Goal: Understand process/instructions: Learn how to perform a task or action

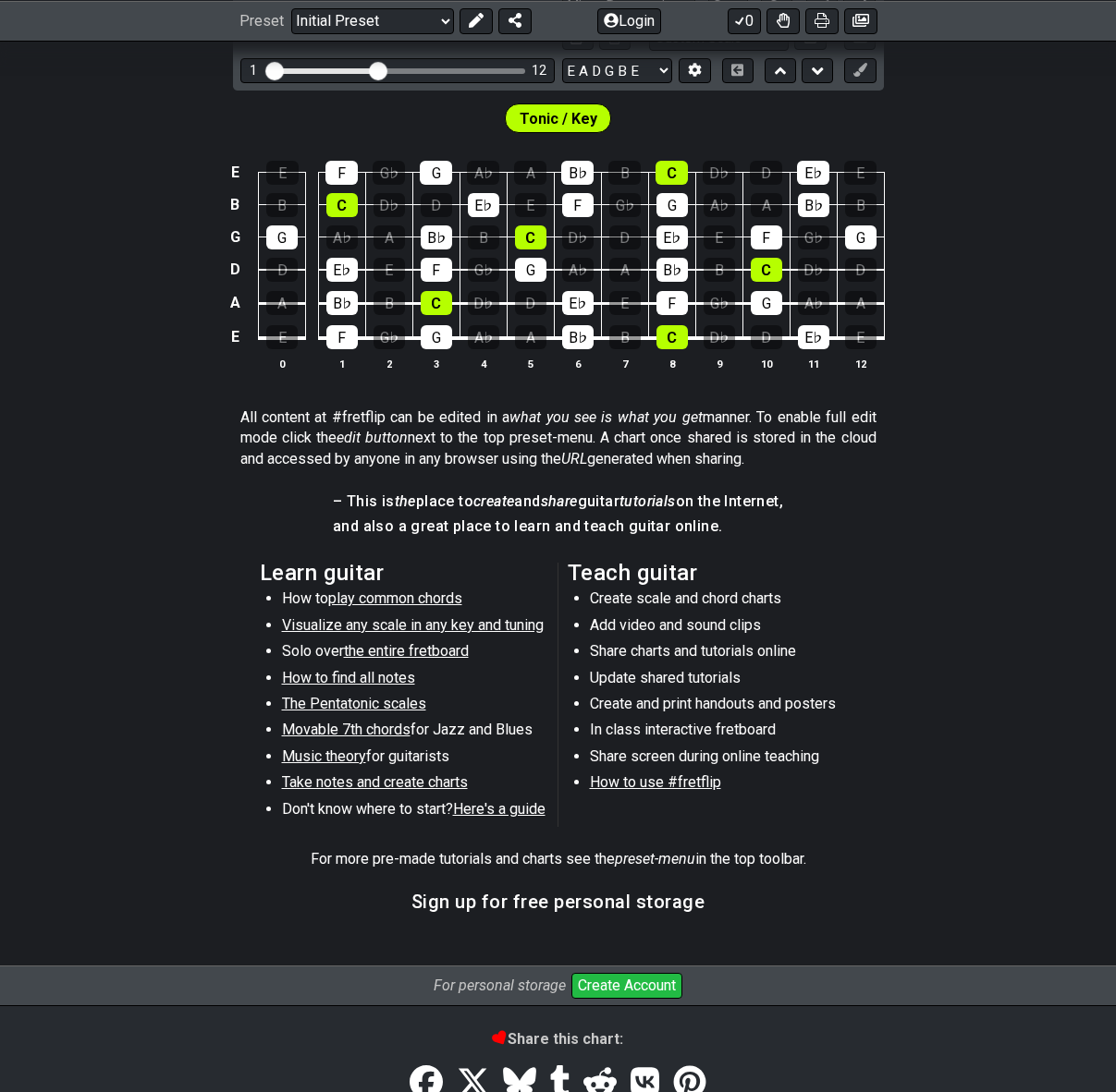
scroll to position [265, 0]
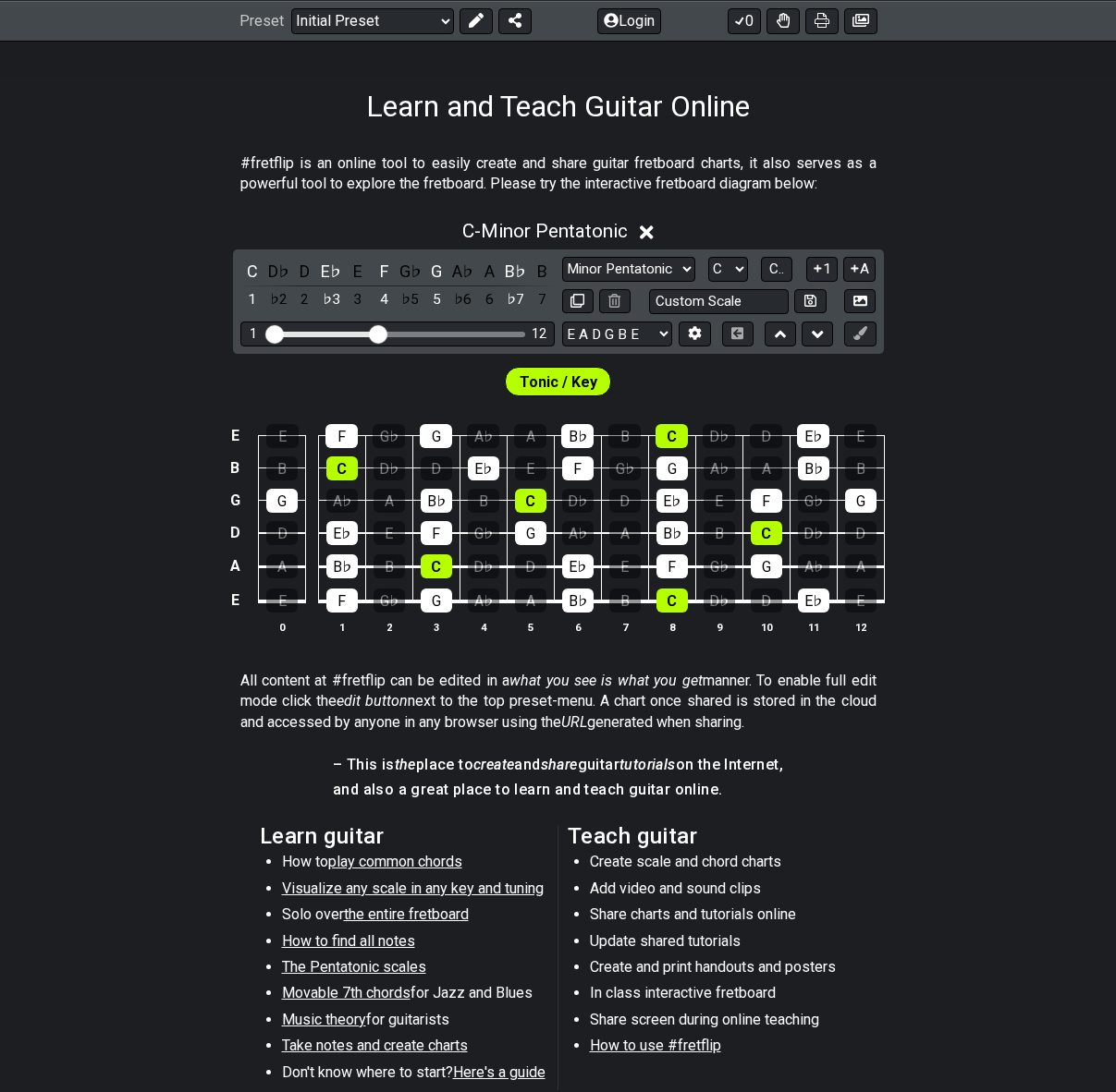
click at [633, 1046] on span "How to use #fretflip" at bounding box center [655, 1046] width 131 height 18
select select "B"
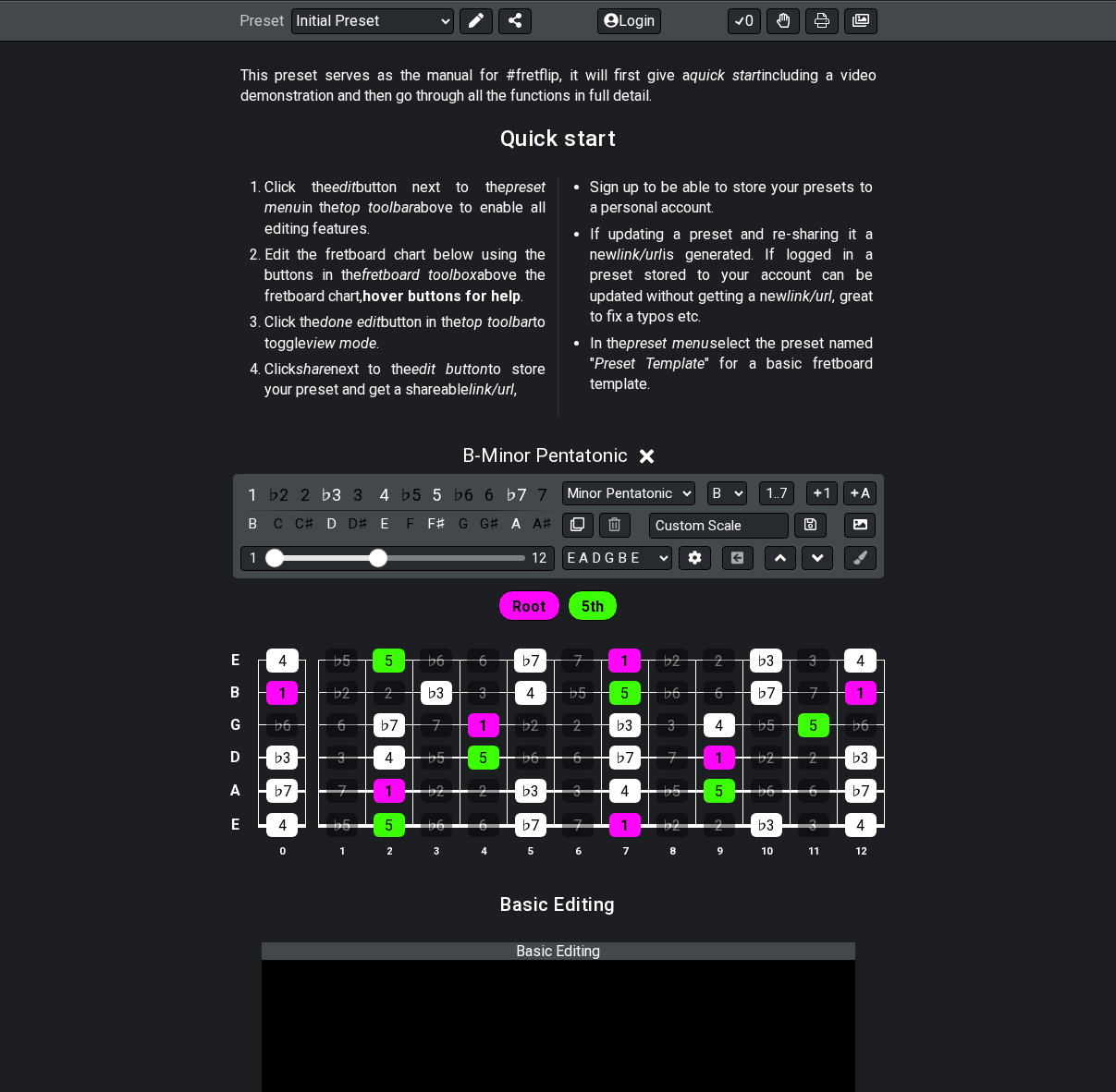
scroll to position [26, 0]
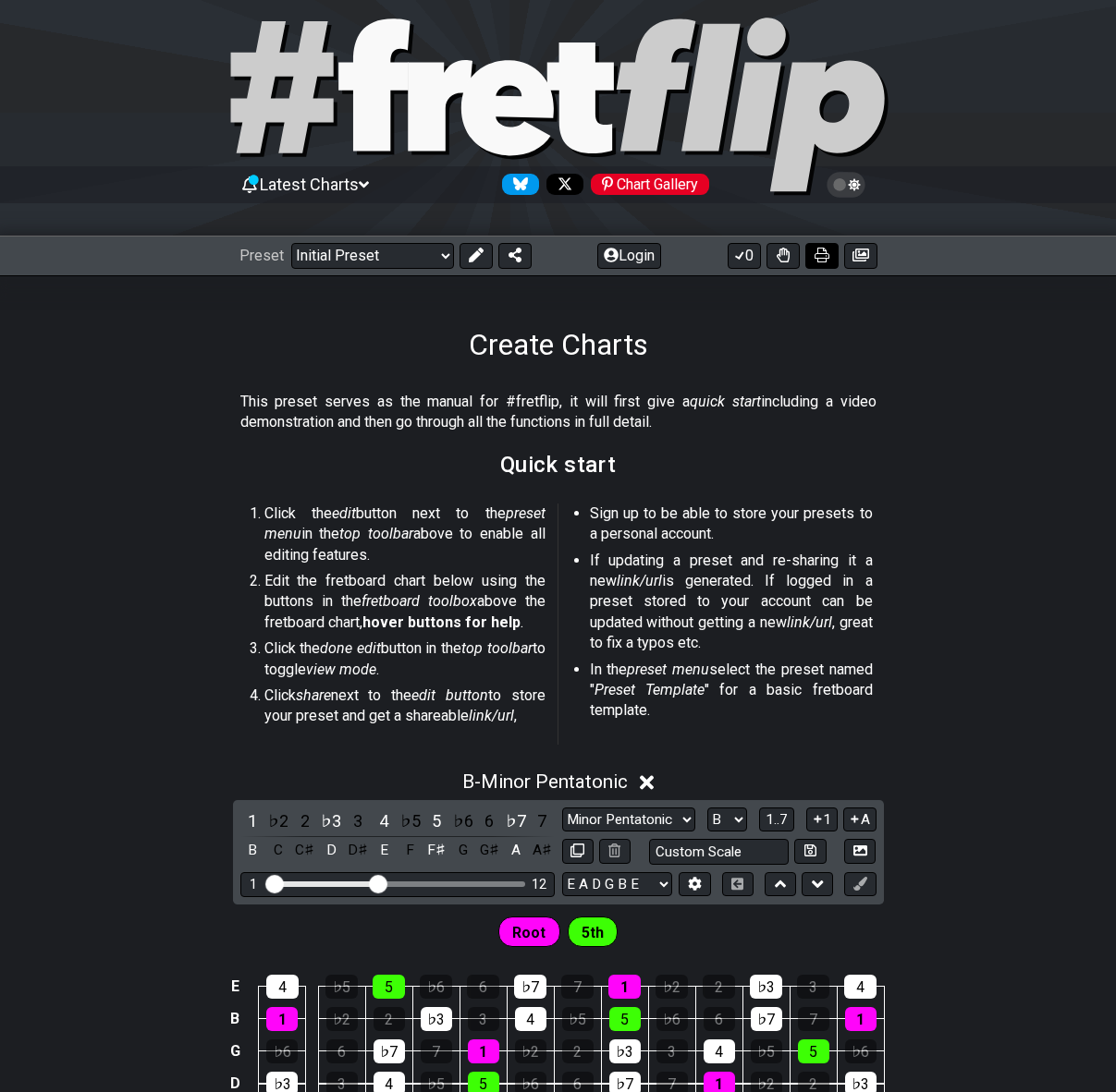
click at [818, 258] on icon at bounding box center [822, 255] width 15 height 15
click at [507, 263] on button at bounding box center [514, 257] width 33 height 26
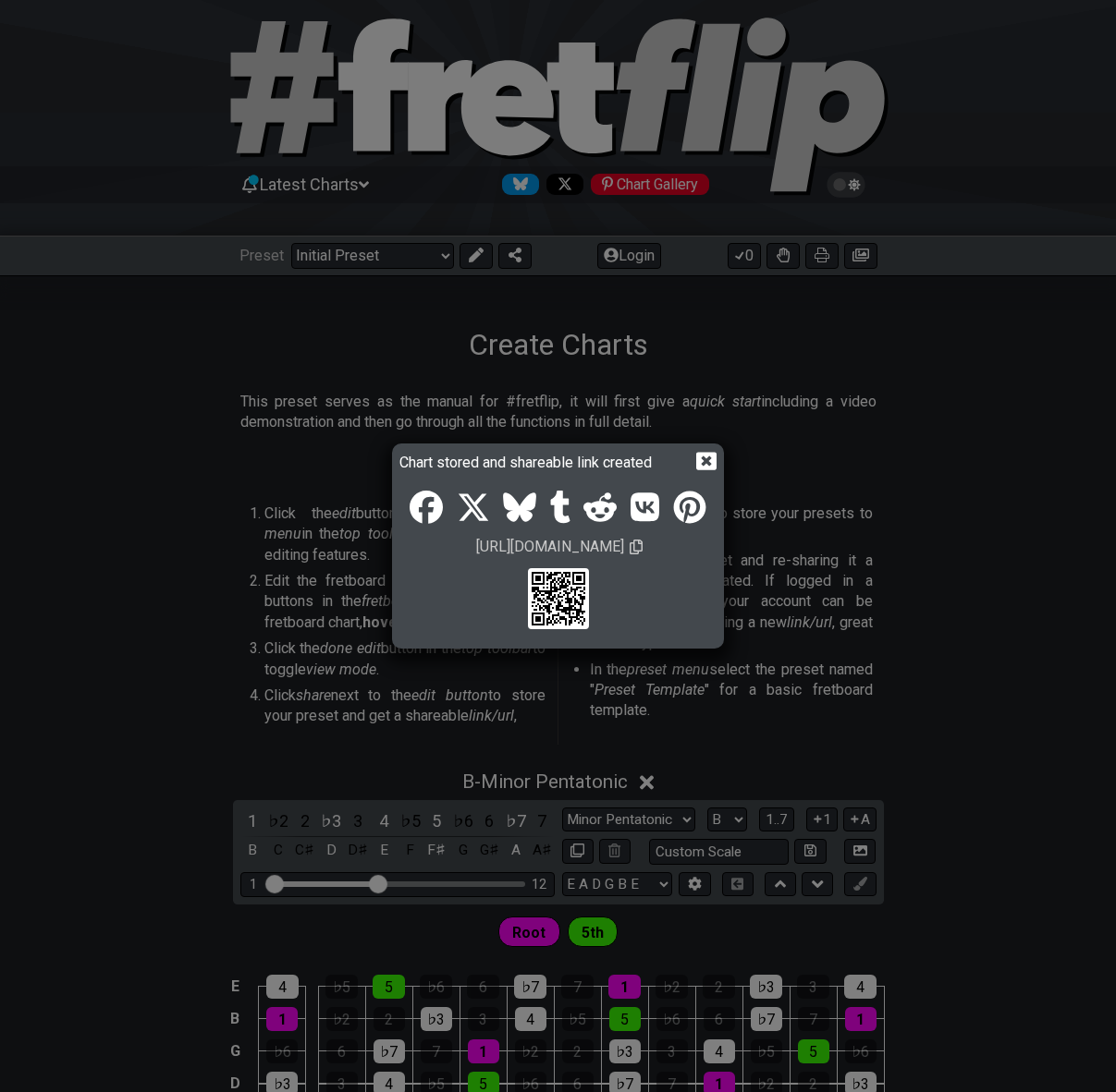
click at [643, 551] on icon at bounding box center [636, 547] width 13 height 15
click at [627, 549] on span "[URL][DOMAIN_NAME]" at bounding box center [550, 546] width 154 height 23
copy span "[URL][DOMAIN_NAME]"
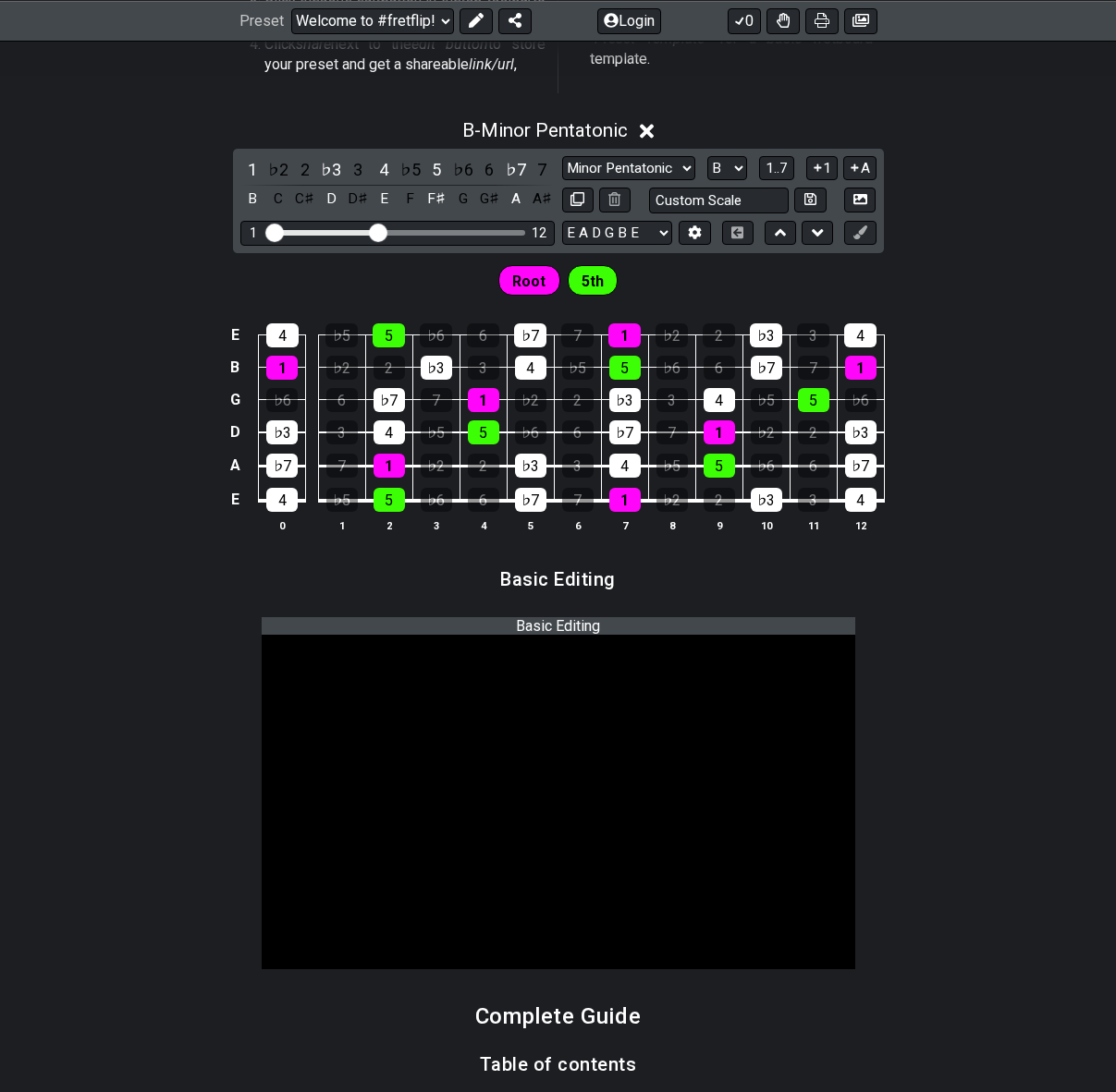
scroll to position [620, 0]
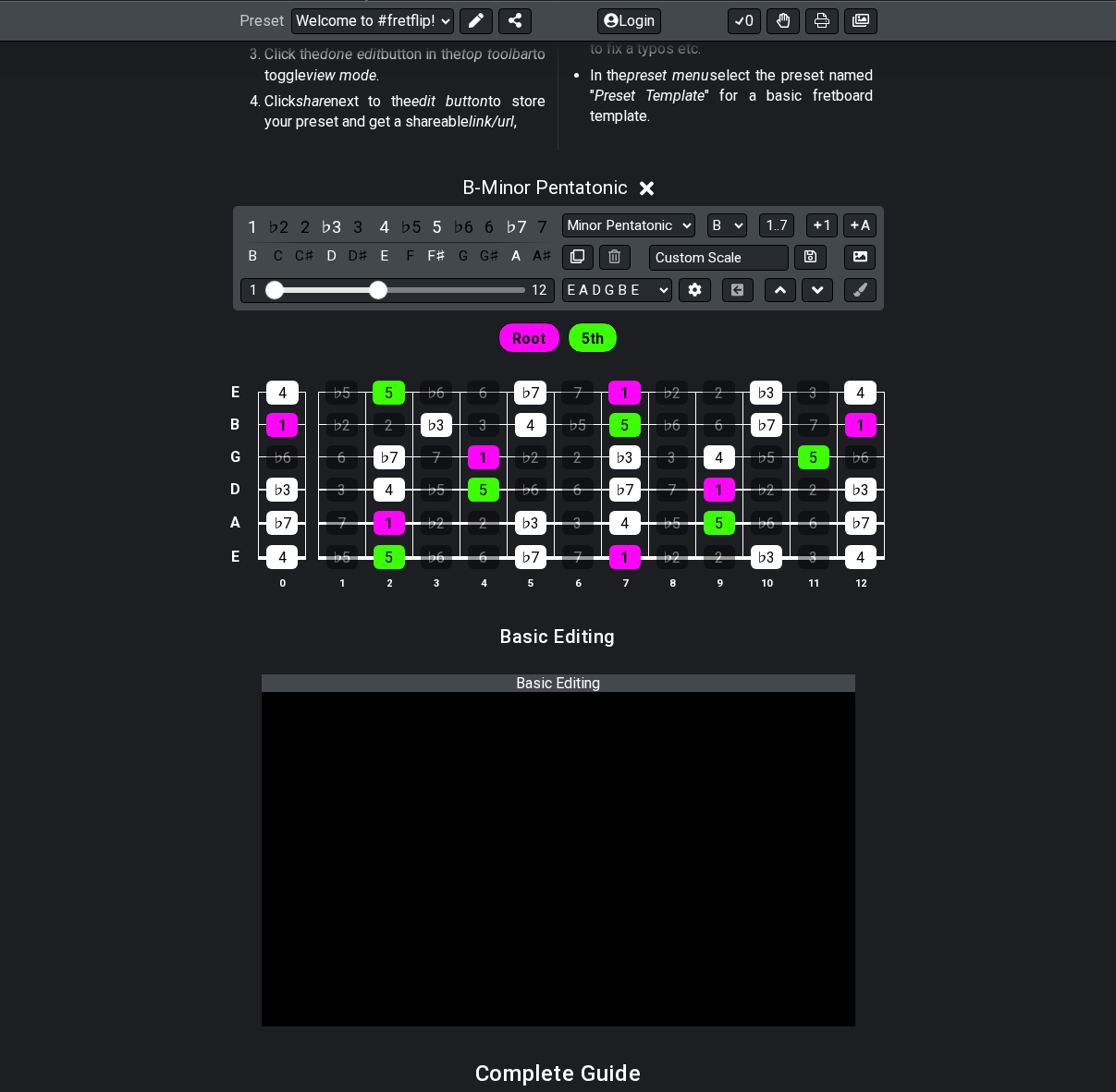
click at [654, 187] on icon at bounding box center [647, 188] width 14 height 19
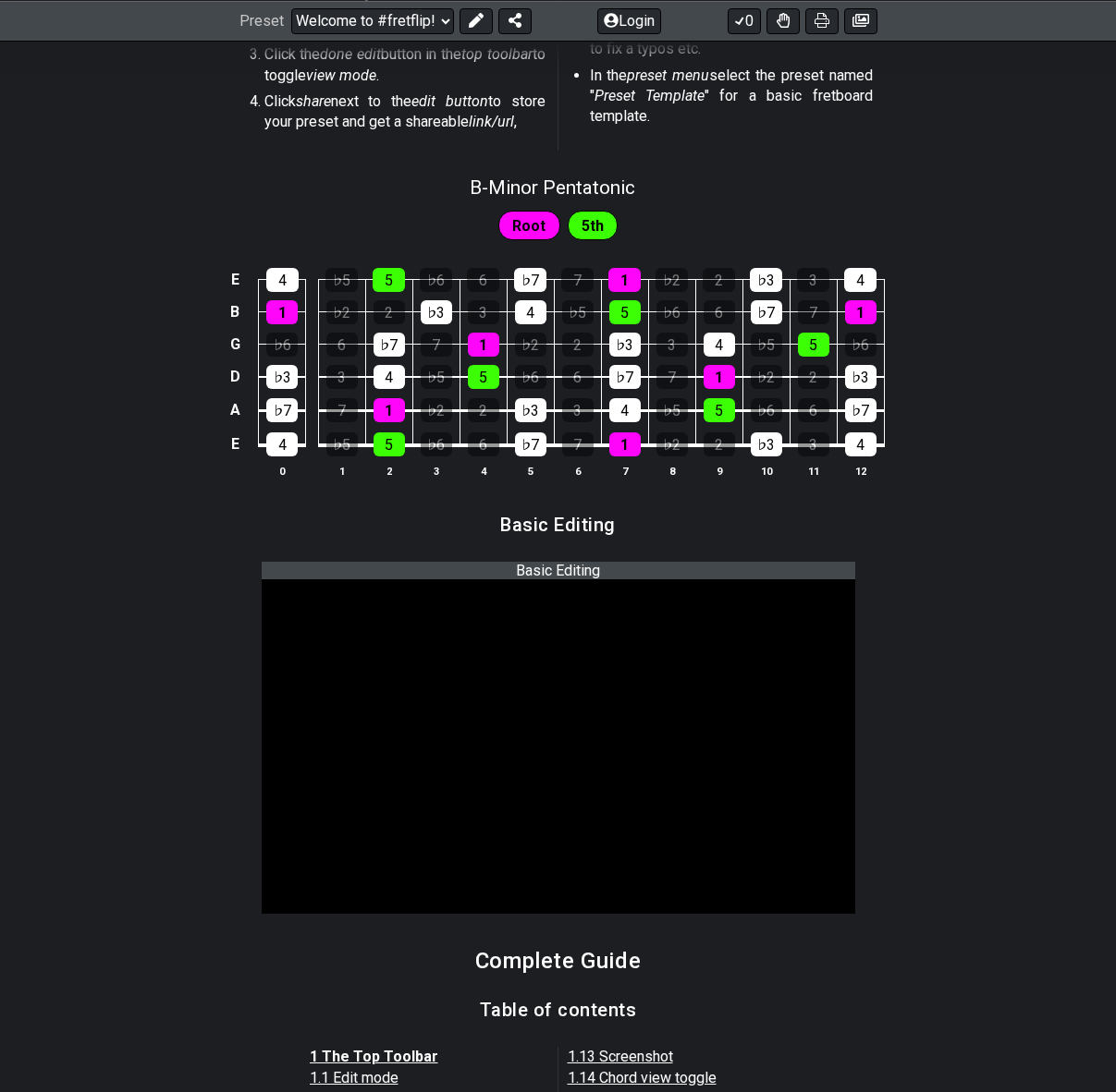
click at [531, 221] on span "Root" at bounding box center [528, 226] width 33 height 27
click at [539, 226] on span "Root" at bounding box center [528, 226] width 33 height 27
drag, startPoint x: 595, startPoint y: 228, endPoint x: 517, endPoint y: 230, distance: 78.0
click at [517, 230] on div "Root 5th" at bounding box center [558, 225] width 128 height 37
drag, startPoint x: 521, startPoint y: 230, endPoint x: 551, endPoint y: 228, distance: 30.1
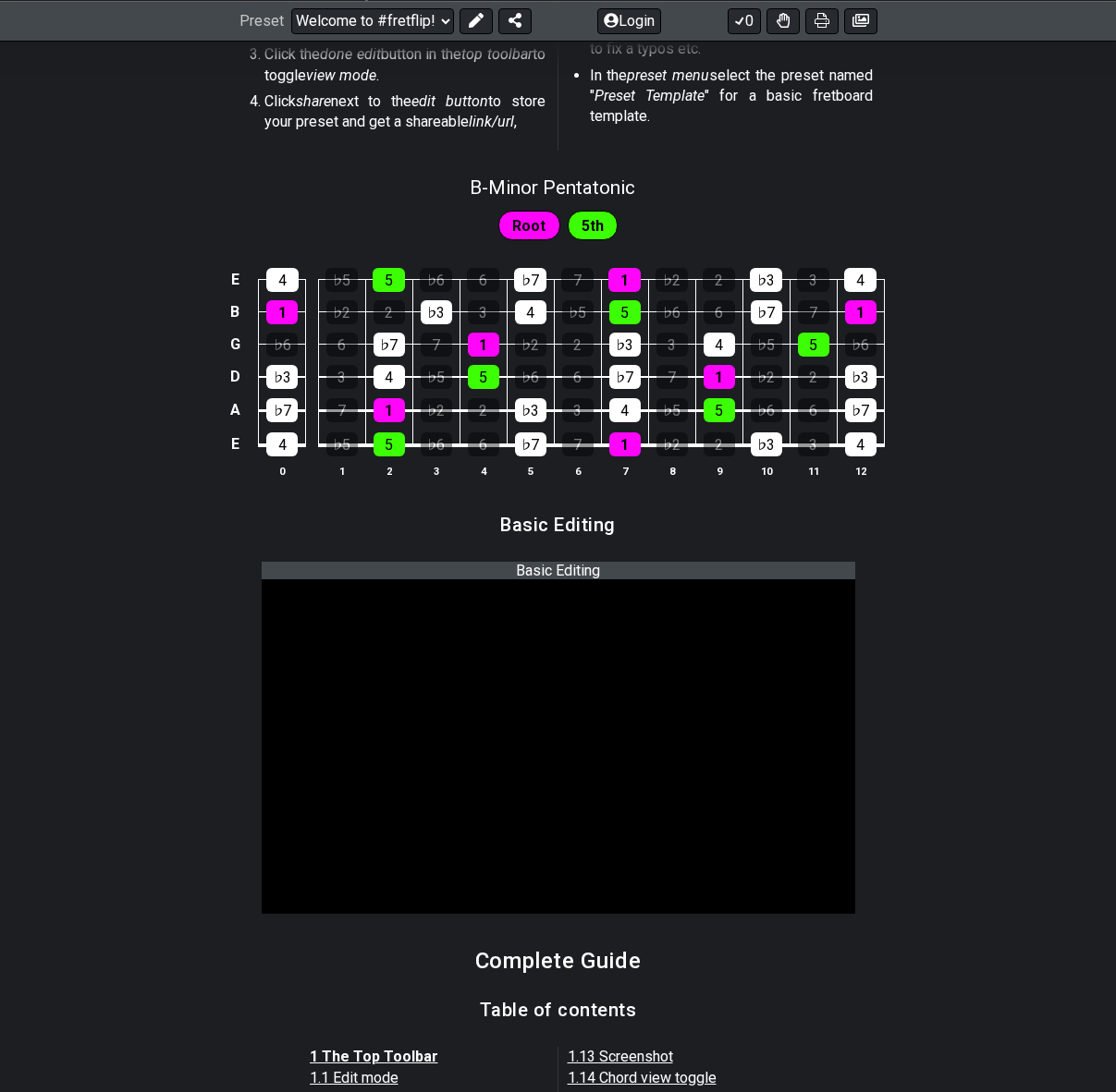
click at [543, 229] on span "Root" at bounding box center [528, 226] width 33 height 27
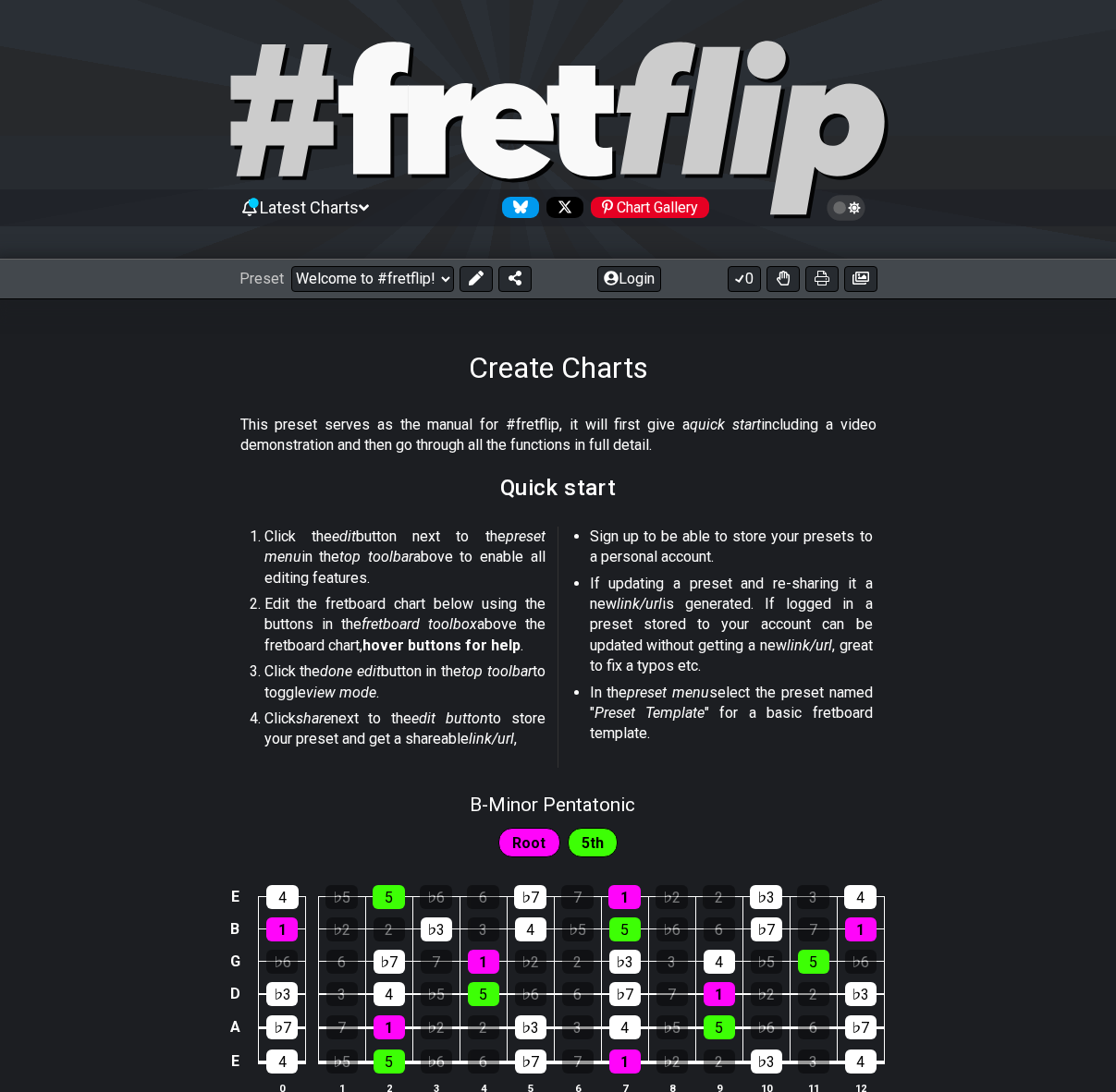
scroll to position [4, 0]
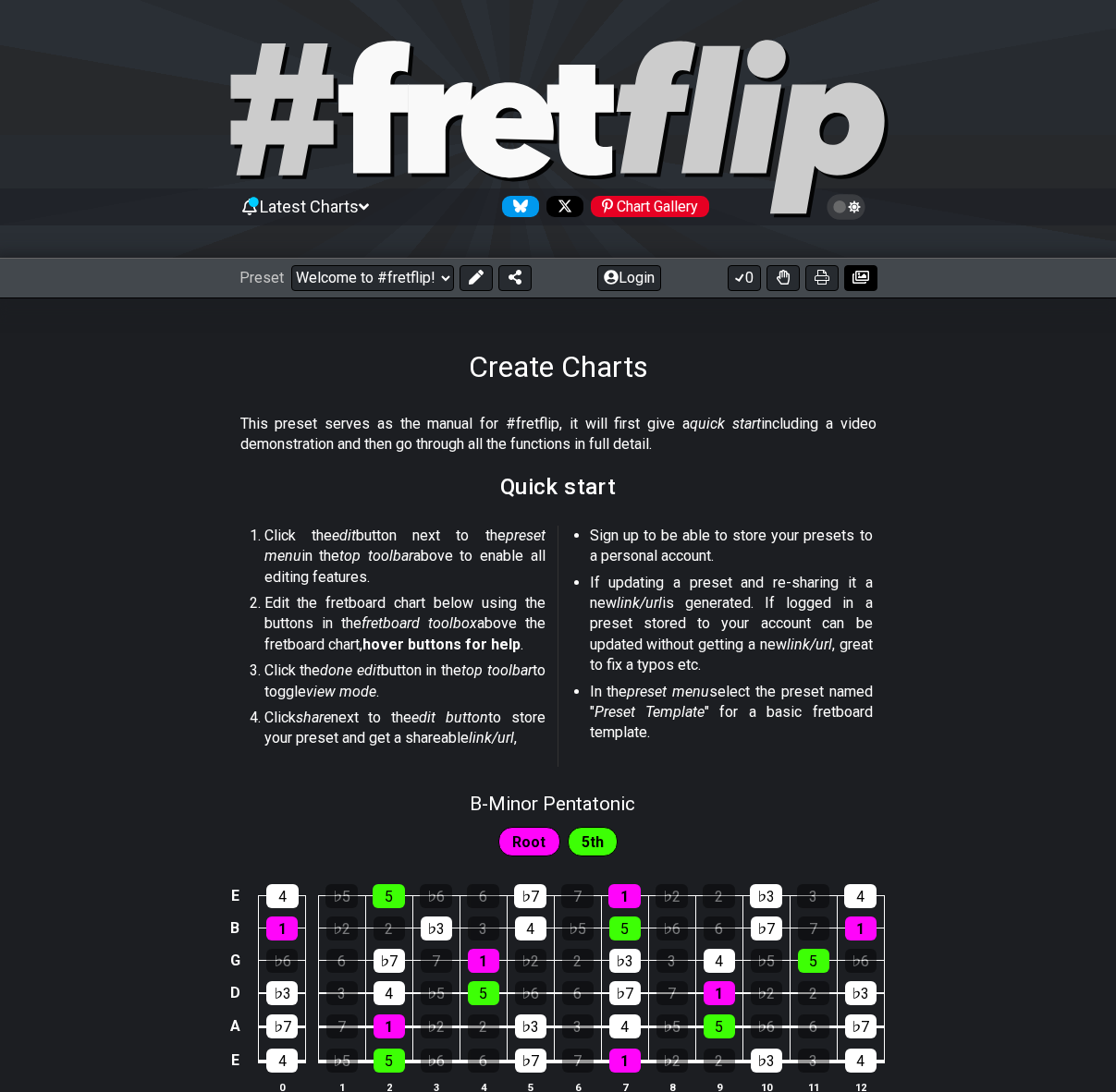
click at [855, 278] on icon at bounding box center [860, 276] width 17 height 13
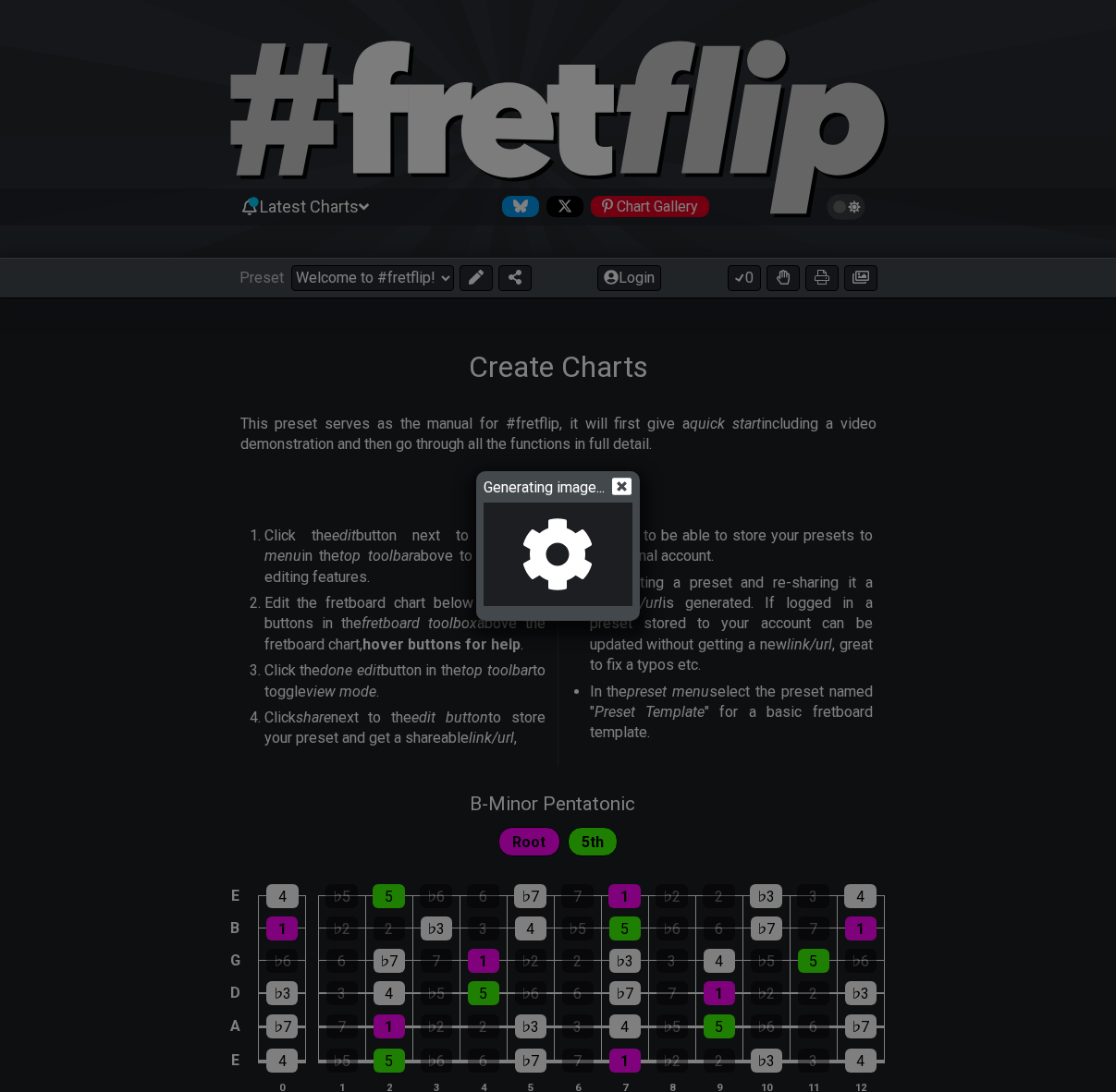
click at [629, 487] on icon at bounding box center [621, 487] width 19 height 18
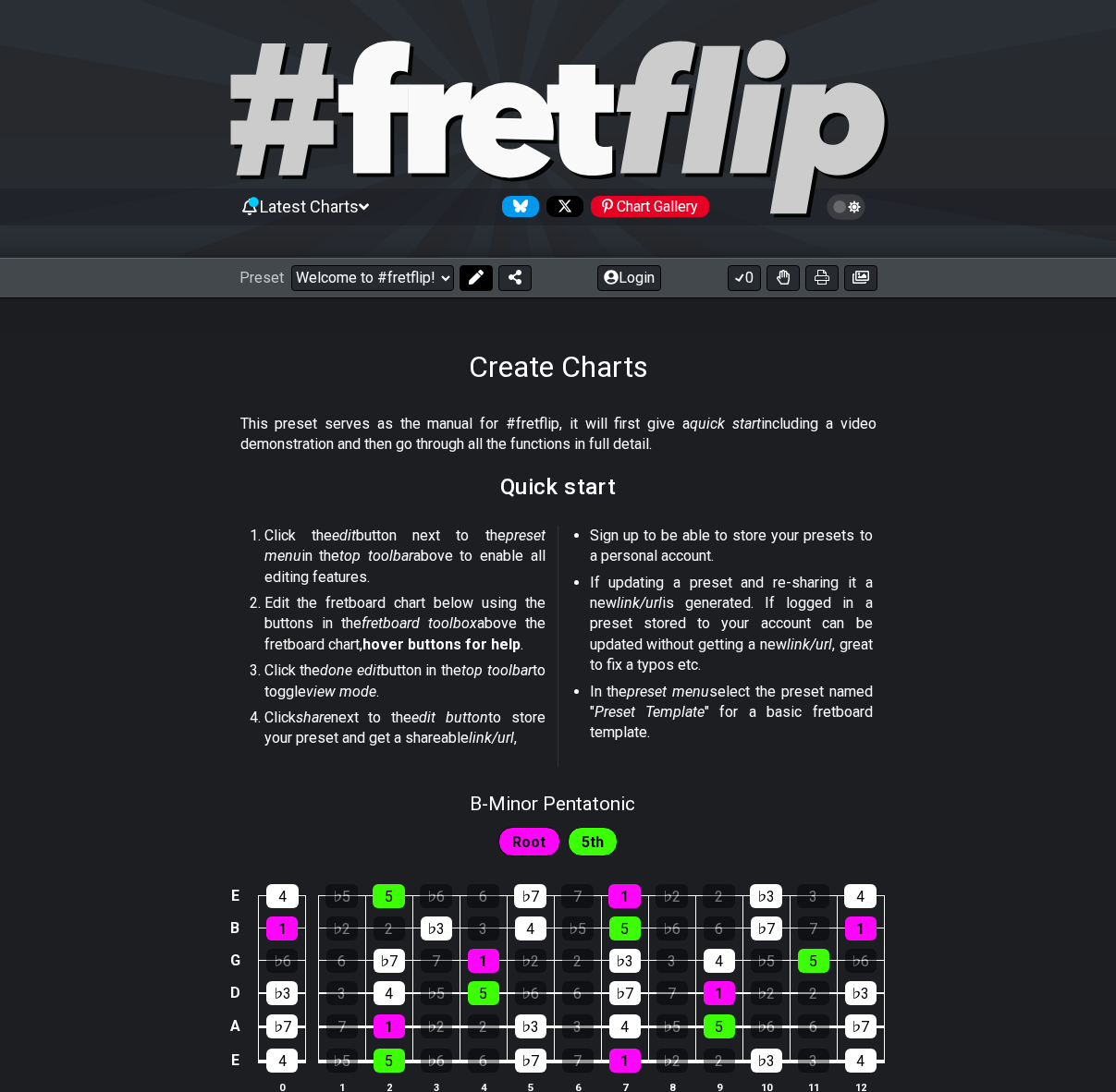
click at [473, 282] on icon at bounding box center [475, 276] width 15 height 15
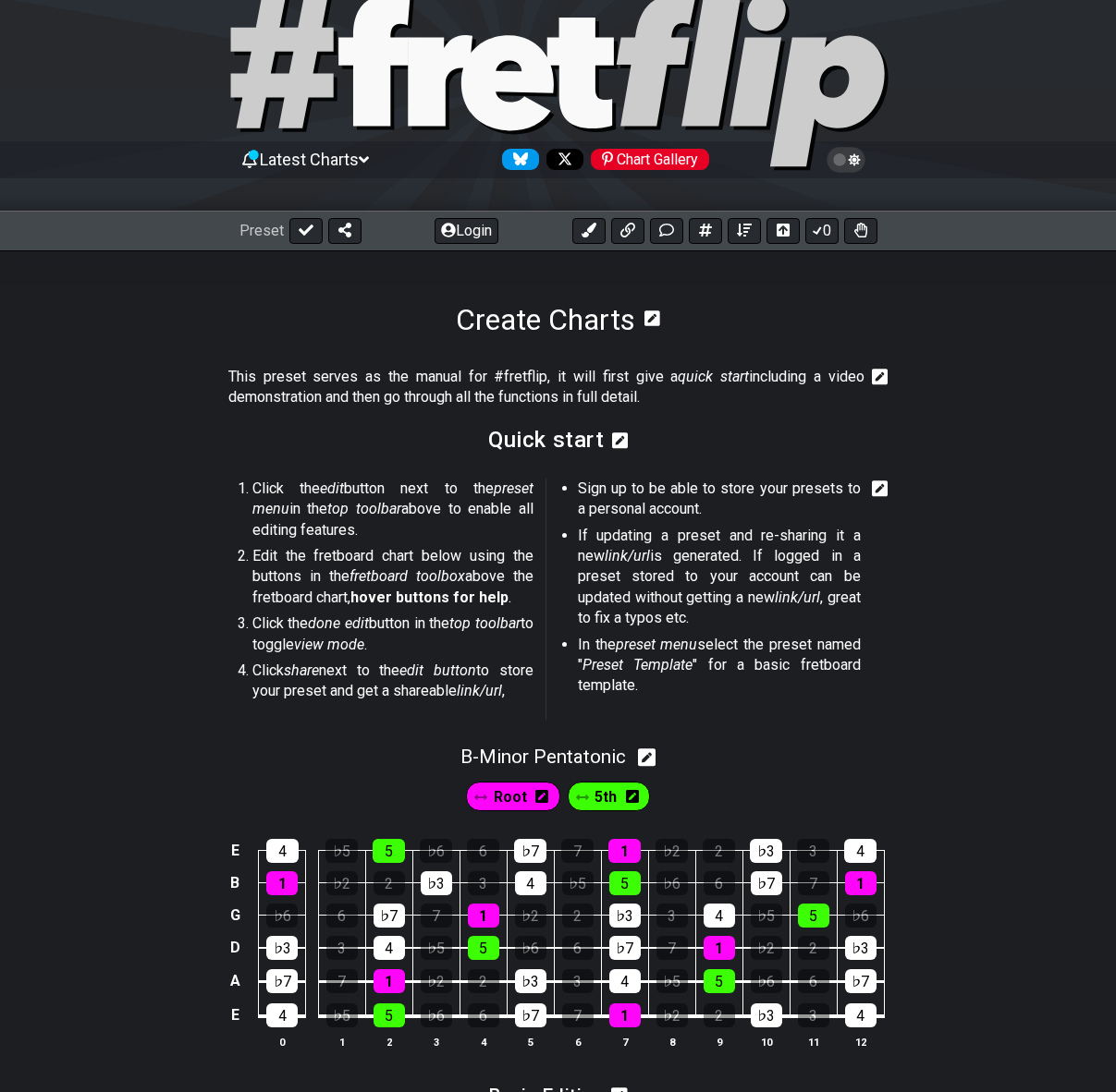
scroll to position [152, 0]
